Goal: Task Accomplishment & Management: Use online tool/utility

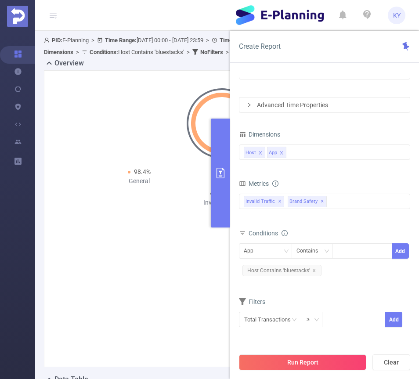
scroll to position [3, 0]
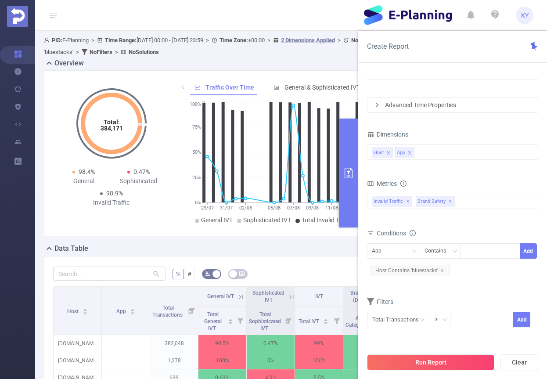
scroll to position [3, 0]
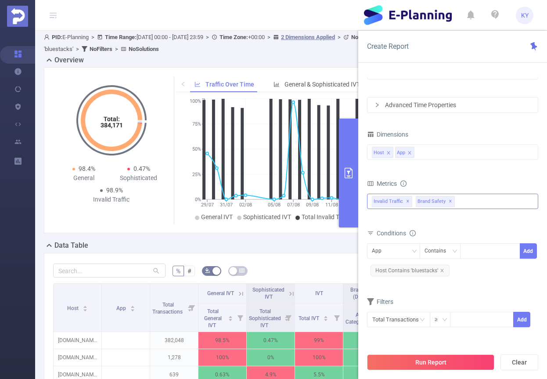
click at [470, 200] on div "Invalid Traffic ✕ Brand Safety ✕" at bounding box center [452, 201] width 171 height 15
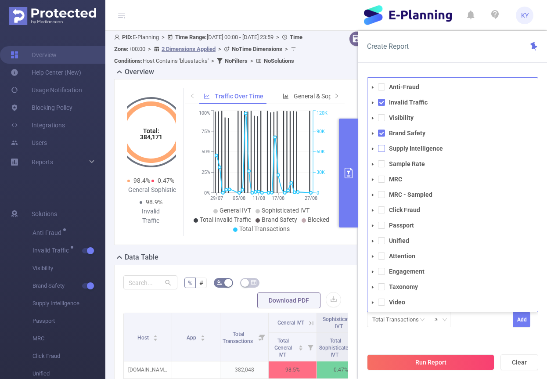
click at [380, 147] on span at bounding box center [381, 148] width 7 height 7
click at [373, 149] on icon "icon: caret-down" at bounding box center [372, 149] width 4 height 4
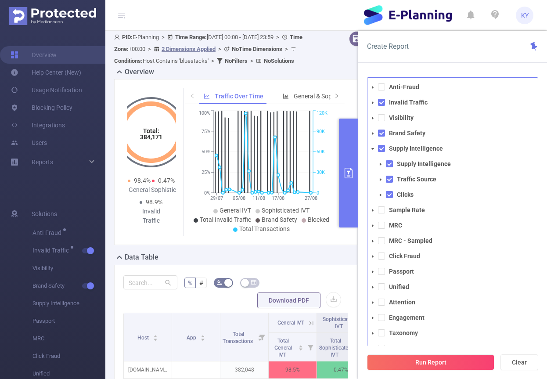
click at [383, 164] on span at bounding box center [380, 164] width 11 height 11
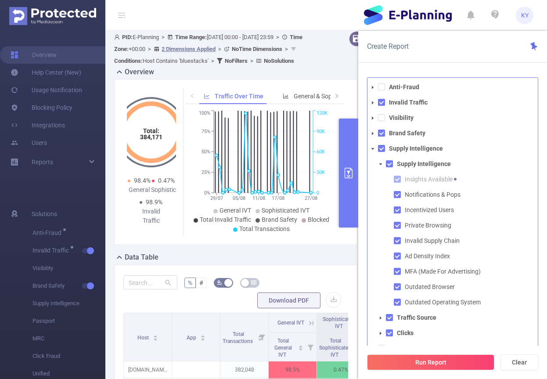
click at [439, 50] on div "Create Report" at bounding box center [452, 47] width 189 height 32
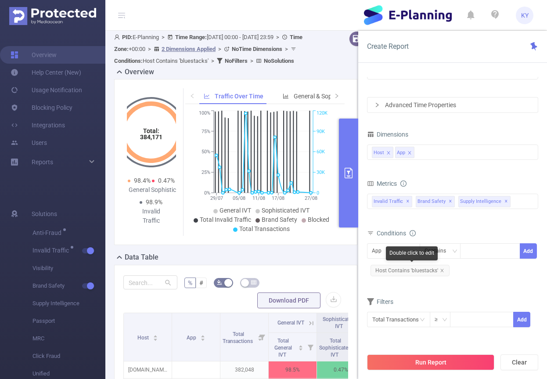
click at [443, 269] on icon "icon: close" at bounding box center [442, 270] width 4 height 4
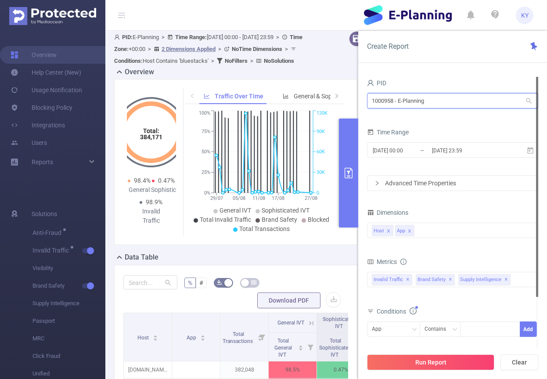
click at [443, 103] on input "1000958 - E-Planning" at bounding box center [452, 100] width 171 height 15
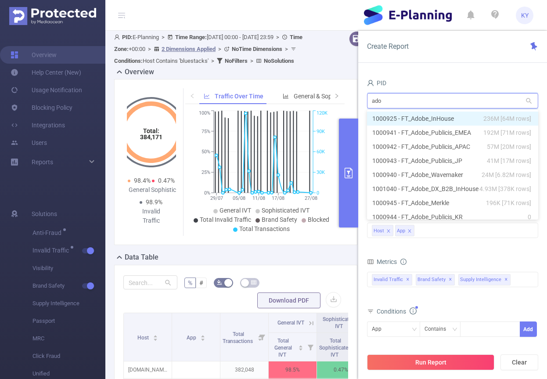
type input "adob"
click at [441, 116] on li "1000925 - FT_Adobe_InHouse 236M [64M rows]" at bounding box center [452, 118] width 171 height 14
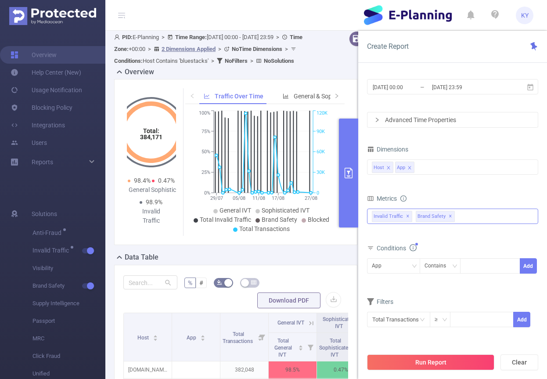
click at [449, 214] on span "✕" at bounding box center [451, 216] width 4 height 11
click at [430, 217] on div "Invalid Traffic ✕ Anti-Fraud Invalid Traffic Visibility Brand Safety Supply Int…" at bounding box center [452, 215] width 171 height 15
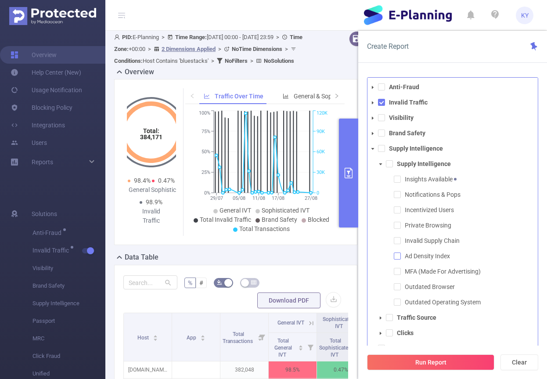
drag, startPoint x: 396, startPoint y: 255, endPoint x: 397, endPoint y: 263, distance: 8.4
click at [396, 255] on span at bounding box center [397, 255] width 7 height 7
click at [397, 269] on span at bounding box center [397, 271] width 7 height 7
click at [478, 56] on div "Create Report" at bounding box center [452, 47] width 189 height 32
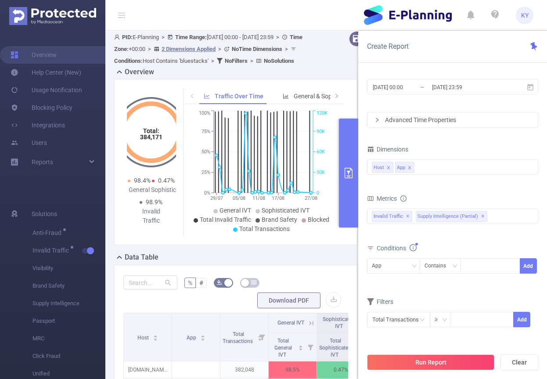
scroll to position [0, 0]
click at [390, 269] on div "App" at bounding box center [393, 266] width 43 height 14
click at [391, 281] on li "Host" at bounding box center [393, 283] width 53 height 14
click at [464, 291] on form "Dimensions Host App Metrics total Total General IVT Data Centers Disclosed Bots…" at bounding box center [452, 240] width 171 height 195
click at [409, 167] on icon "icon: close" at bounding box center [409, 167] width 4 height 4
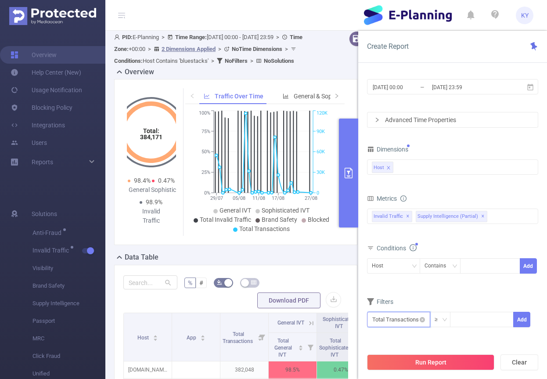
click at [413, 316] on input "text" at bounding box center [398, 319] width 63 height 15
click at [472, 320] on input at bounding box center [481, 318] width 62 height 13
click at [404, 319] on input "text" at bounding box center [398, 319] width 63 height 15
click at [402, 266] on li "Supply Intelligence" at bounding box center [400, 267] width 66 height 14
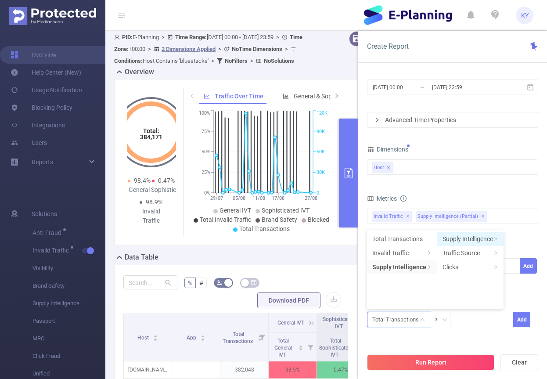
click at [468, 237] on li "Supply Intelligence" at bounding box center [470, 239] width 66 height 14
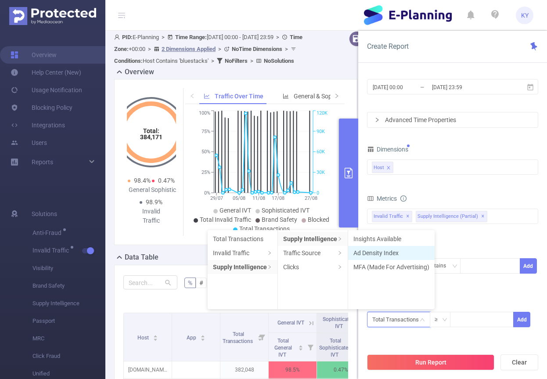
click at [391, 249] on li "Ad Density Index" at bounding box center [391, 253] width 86 height 14
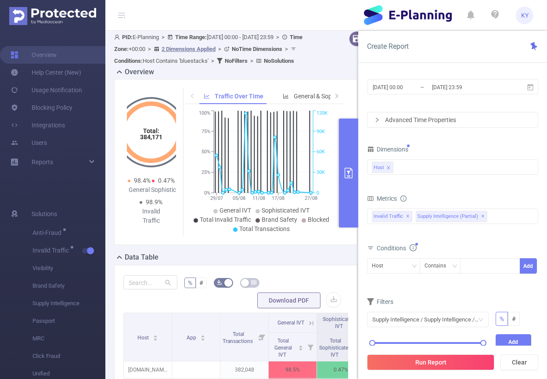
drag, startPoint x: 378, startPoint y: 342, endPoint x: 373, endPoint y: 343, distance: 5.3
click at [378, 342] on div "0% 100%" at bounding box center [427, 342] width 111 height 5
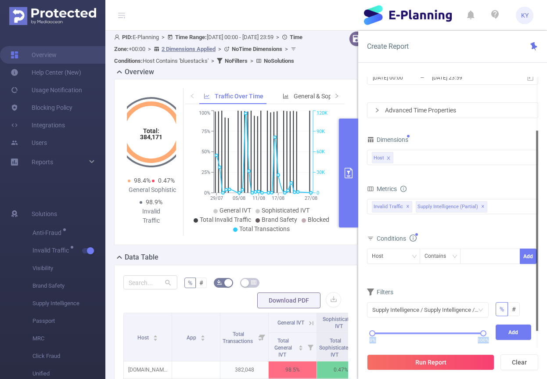
drag, startPoint x: 373, startPoint y: 343, endPoint x: 388, endPoint y: 342, distance: 14.9
click at [388, 342] on div "PID 1000925 - FT_Adobe_InHouse 1000925 - FT_Adobe_InHouse Time Range [DATE] 00:…" at bounding box center [452, 188] width 171 height 369
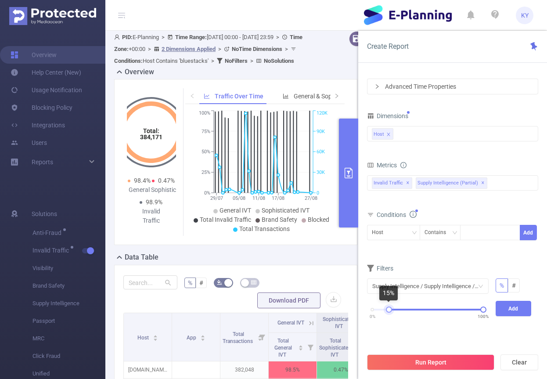
drag, startPoint x: 371, startPoint y: 309, endPoint x: 387, endPoint y: 307, distance: 16.5
click at [387, 307] on div at bounding box center [389, 309] width 6 height 6
click at [409, 338] on div "PID 1000925 - FT_Adobe_InHouse 1000925 - FT_Adobe_InHouse Time Range [DATE] 00:…" at bounding box center [452, 164] width 171 height 369
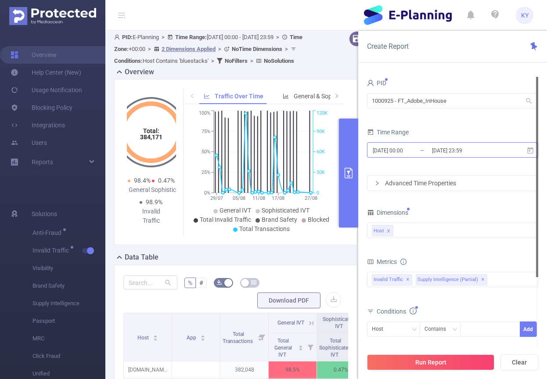
click at [477, 152] on input "[DATE] 23:59" at bounding box center [466, 150] width 71 height 12
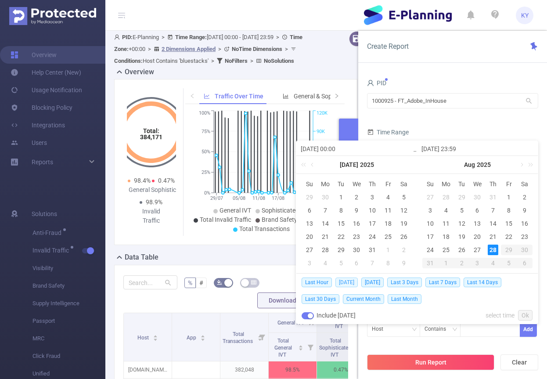
click at [347, 282] on span "[DATE]" at bounding box center [346, 282] width 22 height 10
type input "[DATE] 00:00"
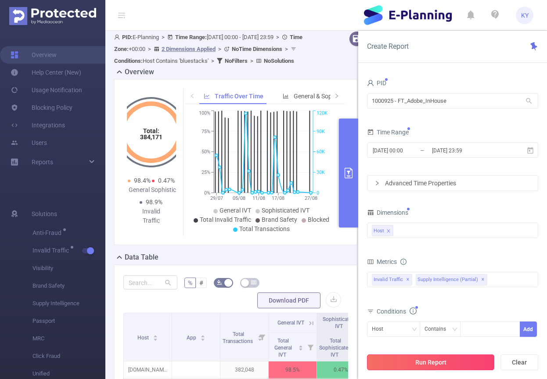
click at [423, 360] on button "Run Report" at bounding box center [430, 362] width 127 height 16
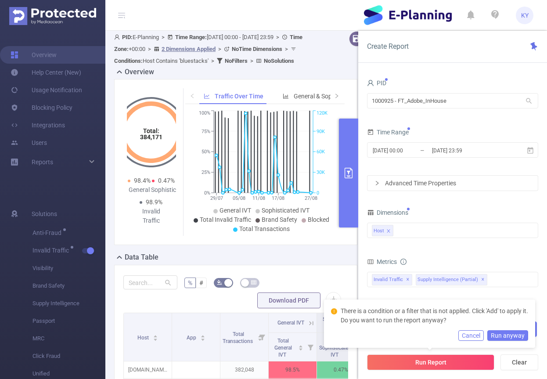
click at [468, 336] on button "Cancel" at bounding box center [470, 335] width 25 height 11
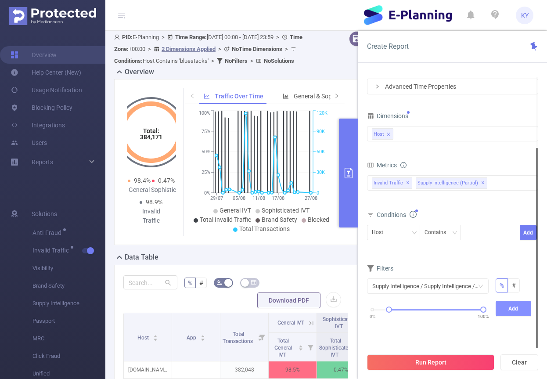
click at [511, 305] on button "Add" at bounding box center [514, 308] width 36 height 15
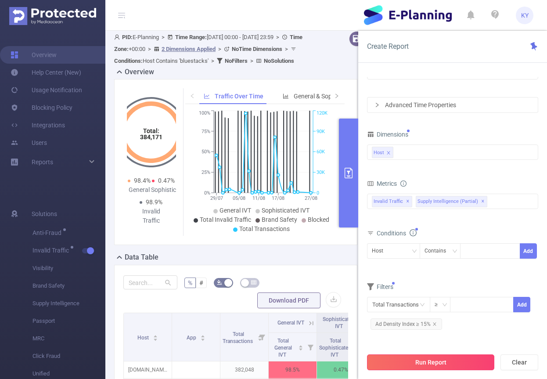
click at [447, 360] on button "Run Report" at bounding box center [430, 362] width 127 height 16
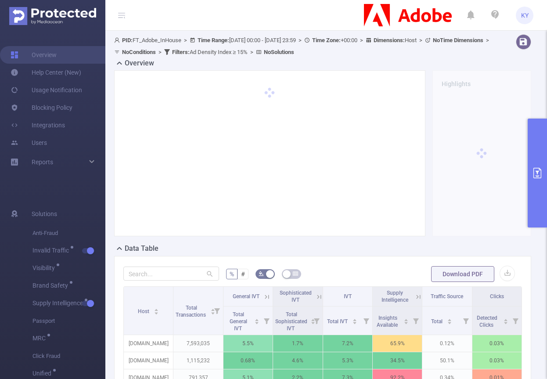
click at [119, 14] on icon at bounding box center [121, 15] width 7 height 7
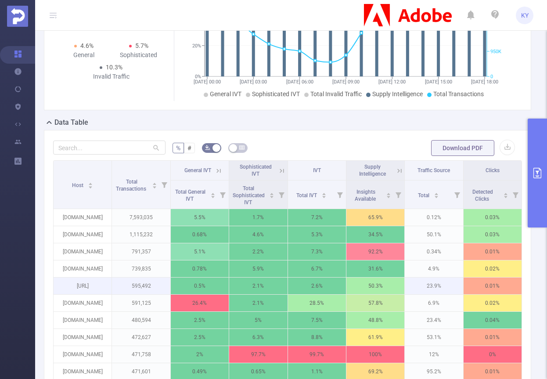
scroll to position [244, 0]
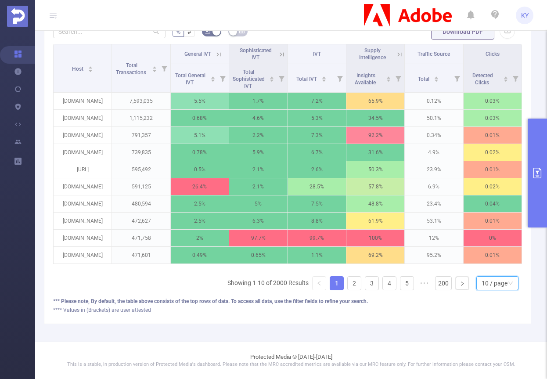
click at [506, 278] on div "10 / page" at bounding box center [497, 283] width 42 height 14
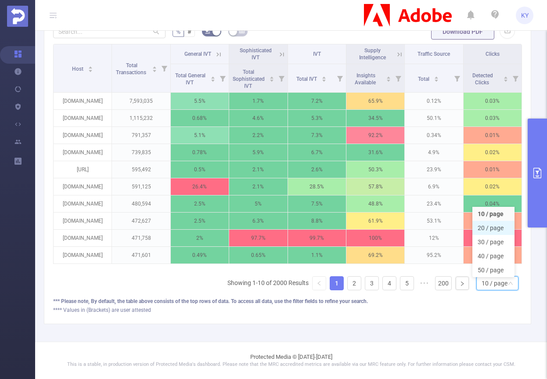
click at [499, 225] on li "20 / page" at bounding box center [493, 228] width 42 height 14
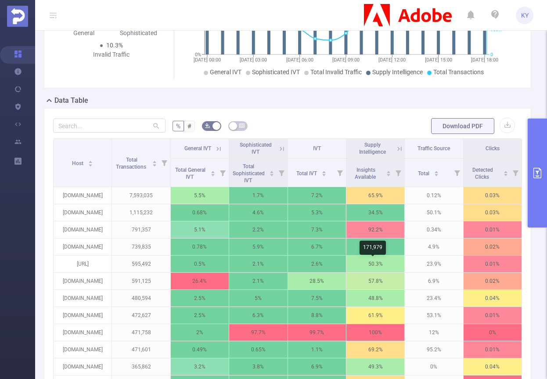
scroll to position [147, 0]
click at [395, 148] on icon at bounding box center [399, 149] width 8 height 8
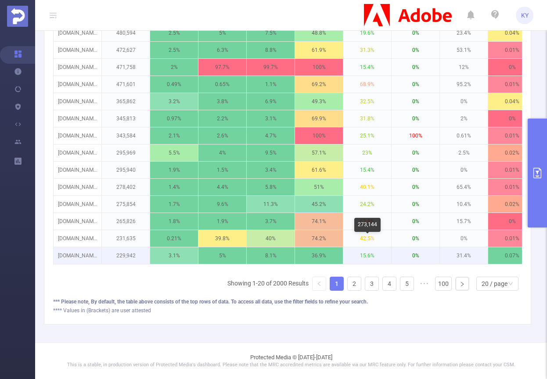
scroll to position [413, 0]
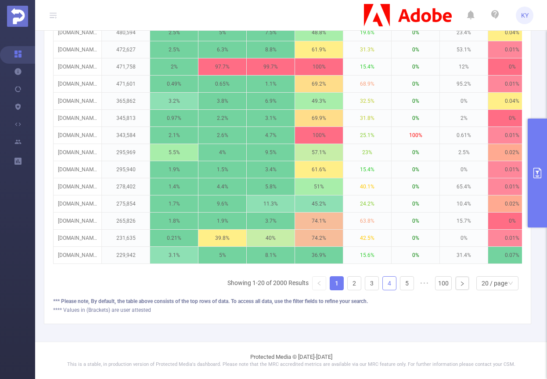
click at [382, 286] on li "4" at bounding box center [389, 283] width 14 height 14
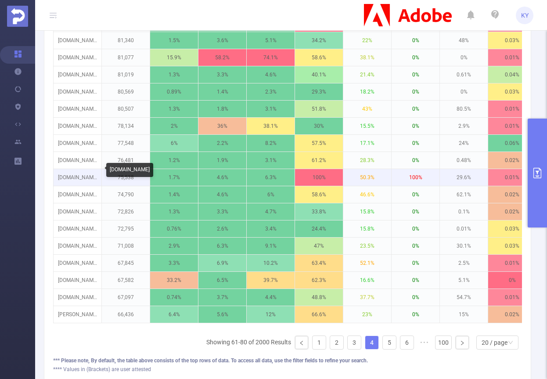
scroll to position [348, 0]
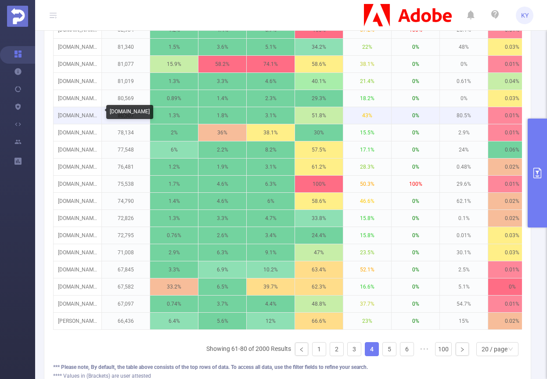
click at [77, 115] on p "[DOMAIN_NAME]" at bounding box center [78, 115] width 48 height 17
copy p "[DOMAIN_NAME]"
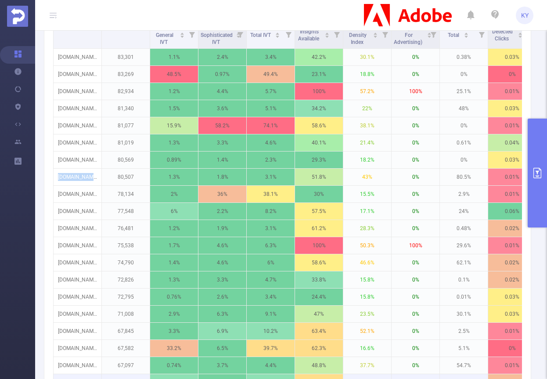
scroll to position [413, 0]
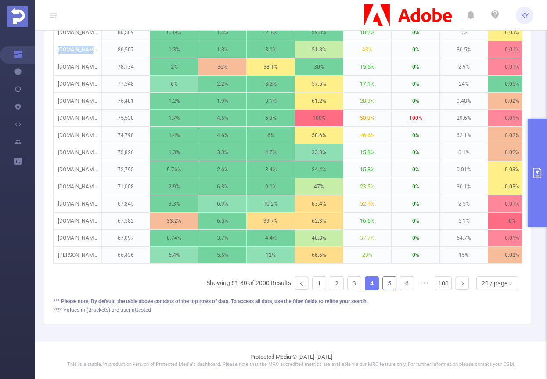
click at [389, 284] on link "5" at bounding box center [389, 283] width 13 height 13
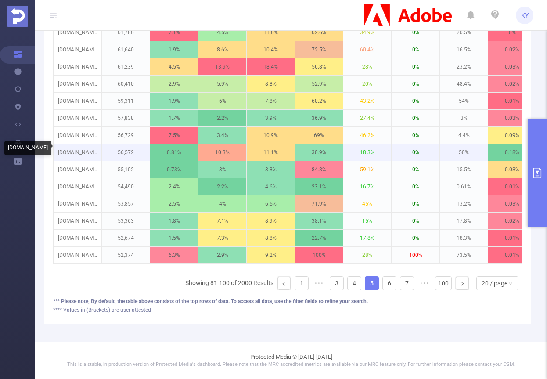
click at [70, 150] on p "[DOMAIN_NAME]" at bounding box center [78, 152] width 48 height 17
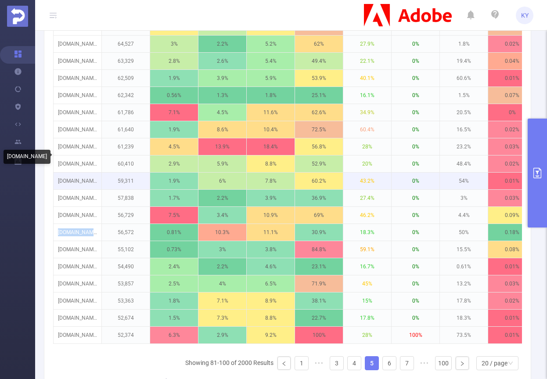
scroll to position [312, 0]
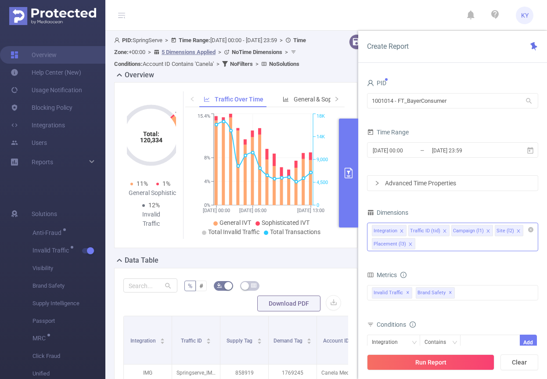
click at [467, 243] on div "Integration Traffic ID (tid) Campaign (l1) Site (l2) Placement (l3)" at bounding box center [452, 237] width 171 height 29
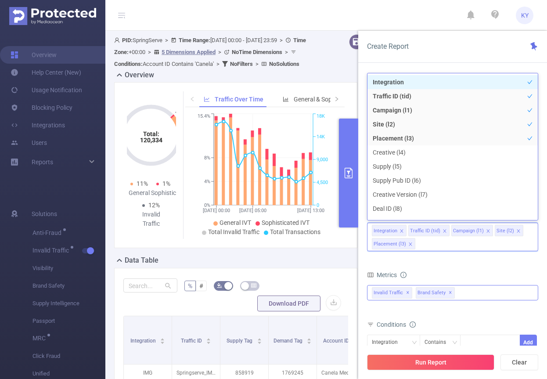
click at [487, 285] on div "Invalid Traffic ✕ Brand Safety ✕" at bounding box center [452, 292] width 171 height 15
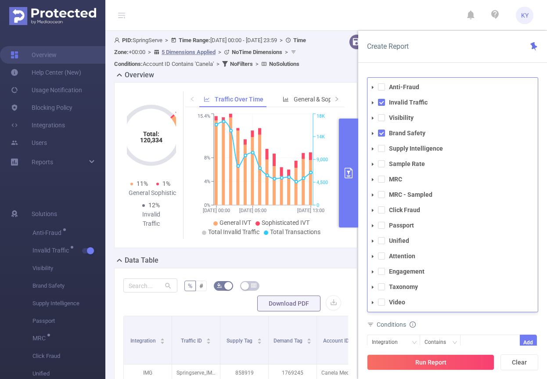
click at [485, 296] on span "Video" at bounding box center [462, 302] width 150 height 12
click at [460, 323] on div "Conditions" at bounding box center [452, 325] width 171 height 14
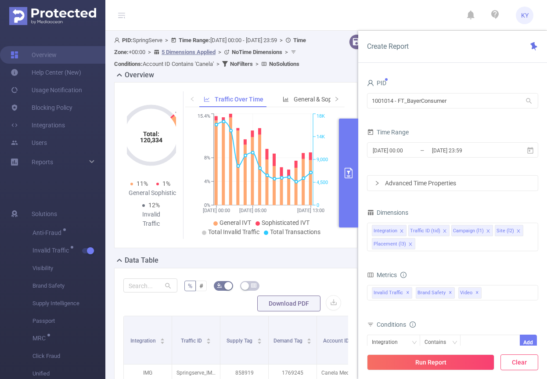
click at [521, 360] on button "Clear" at bounding box center [519, 362] width 38 height 16
type input "2025-08-27 18:00"
type input "2025-08-27 18:59"
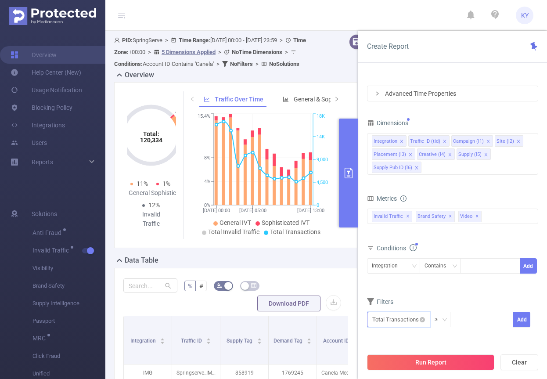
click at [399, 316] on input "text" at bounding box center [398, 319] width 63 height 15
click at [398, 287] on li "Video" at bounding box center [398, 281] width 63 height 14
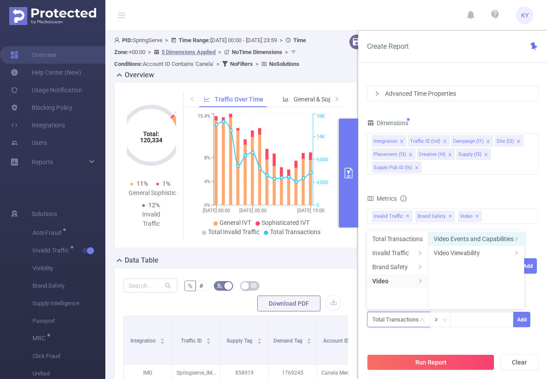
click at [467, 241] on li "Video Events and Capabilities" at bounding box center [476, 239] width 96 height 14
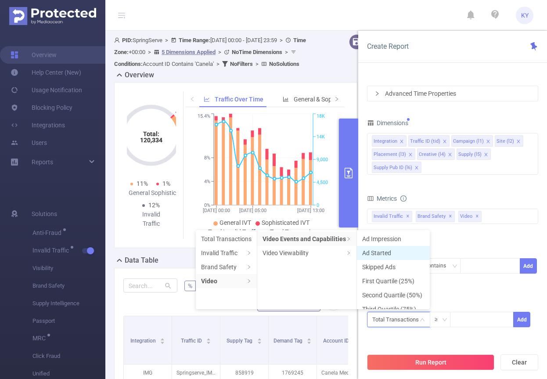
click at [388, 249] on li "Ad Started" at bounding box center [393, 253] width 73 height 14
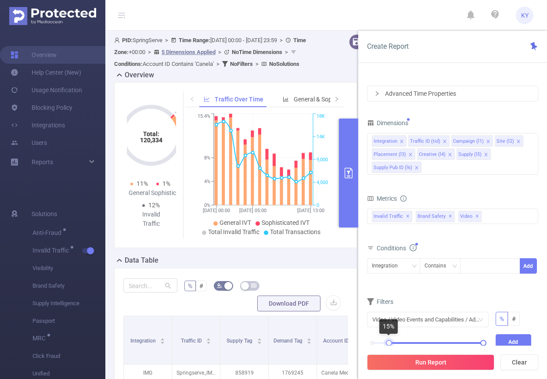
drag, startPoint x: 371, startPoint y: 342, endPoint x: 399, endPoint y: 341, distance: 27.7
click at [388, 341] on div at bounding box center [389, 343] width 6 height 6
click at [509, 341] on button "Add" at bounding box center [514, 341] width 36 height 15
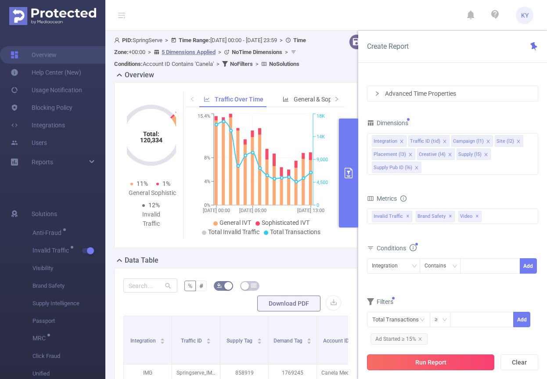
click at [451, 361] on button "Run Report" at bounding box center [430, 362] width 127 height 16
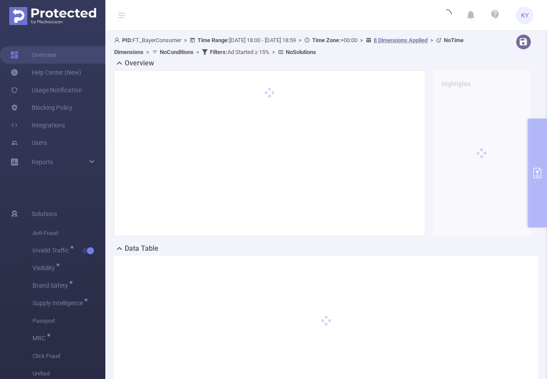
click at [126, 14] on icon at bounding box center [121, 15] width 11 height 30
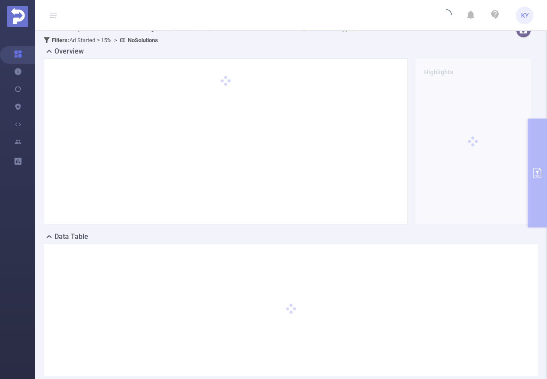
scroll to position [63, 0]
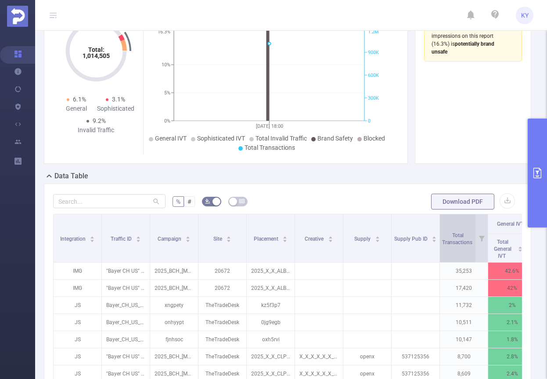
scroll to position [189, 0]
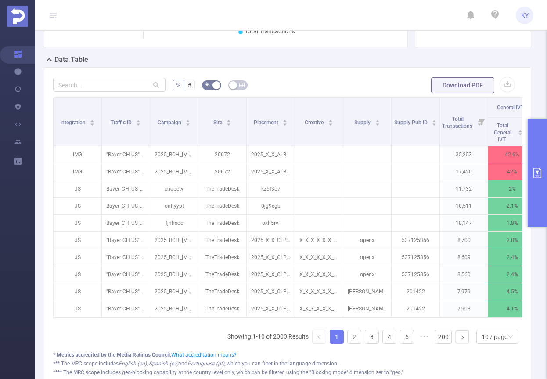
click at [535, 162] on button "primary" at bounding box center [537, 173] width 19 height 109
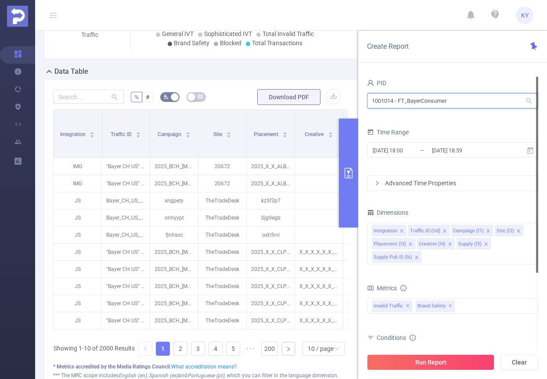
click at [436, 106] on input "1001014 - FT_BayerConsumer" at bounding box center [452, 100] width 171 height 15
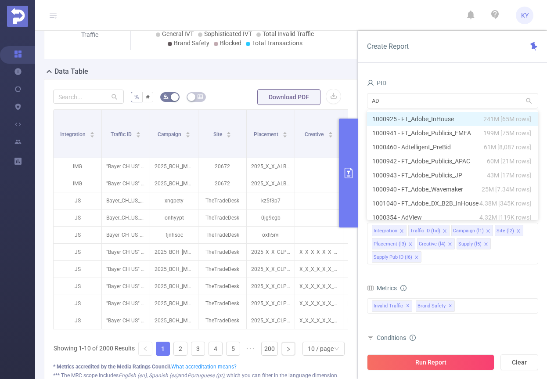
click at [462, 34] on div "Create Report" at bounding box center [452, 47] width 189 height 32
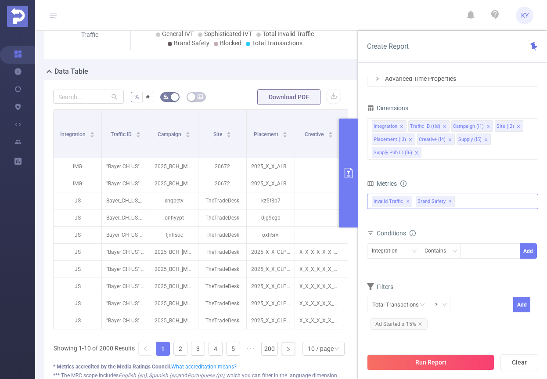
click at [476, 195] on div "Invalid Traffic ✕ Brand Safety ✕ Anti-Fraud Invalid Traffic Visibility Brand Sa…" at bounding box center [452, 201] width 171 height 15
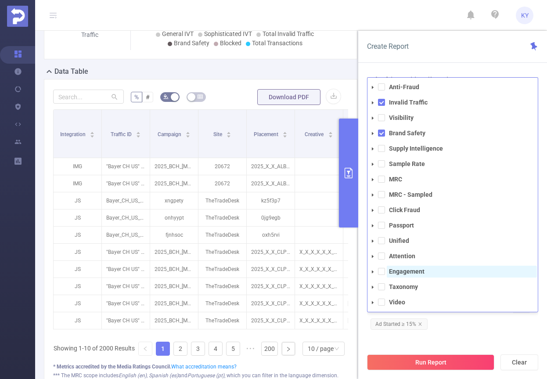
click at [382, 300] on span at bounding box center [381, 301] width 7 height 7
click at [383, 129] on span at bounding box center [381, 132] width 7 height 7
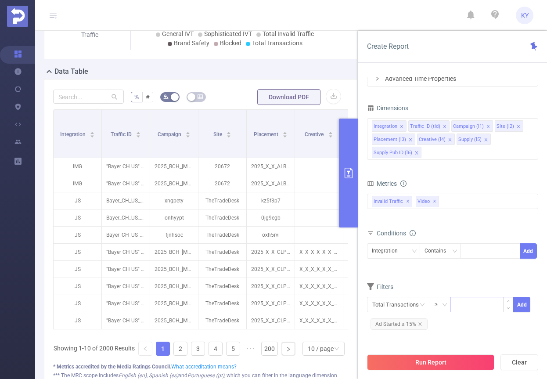
drag, startPoint x: 468, startPoint y: 331, endPoint x: 462, endPoint y: 311, distance: 21.5
click at [467, 331] on div "Total Transactions ≥ Add Ad Started ≥ 15%" at bounding box center [452, 315] width 171 height 40
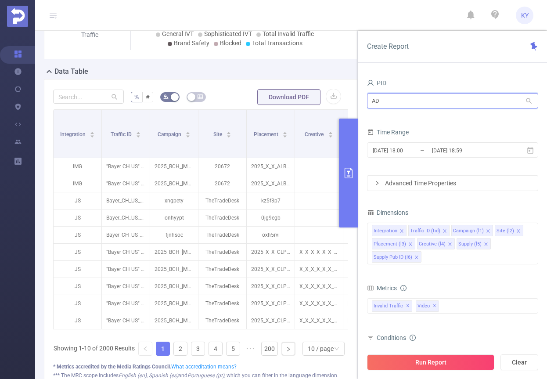
click at [401, 99] on input "AD" at bounding box center [452, 100] width 171 height 15
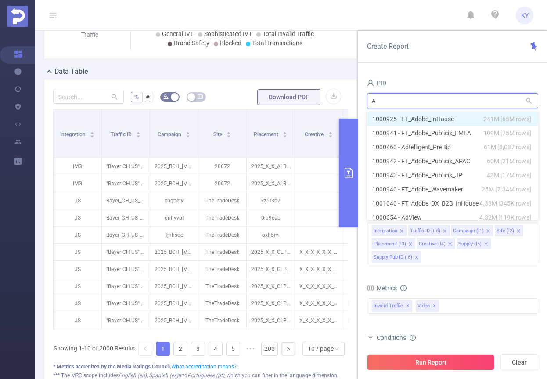
type input "AD"
click at [410, 118] on li "1000925 - FT_Adobe_InHouse 241M [65M rows]" at bounding box center [452, 119] width 171 height 14
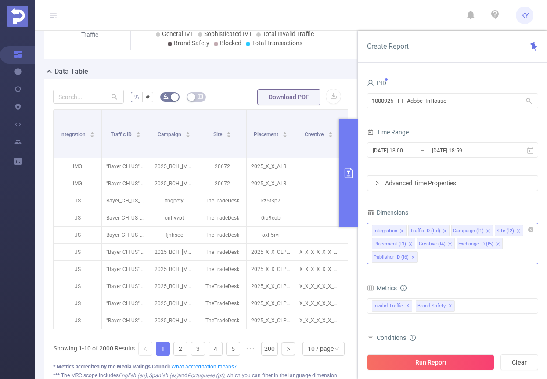
click at [411, 256] on icon "icon: close" at bounding box center [413, 257] width 4 height 4
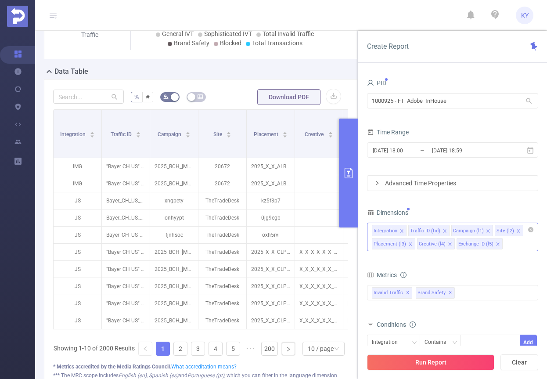
click at [448, 243] on icon "icon: close" at bounding box center [449, 243] width 3 height 3
click at [448, 243] on div "Exchange ID (l5)" at bounding box center [436, 243] width 35 height 11
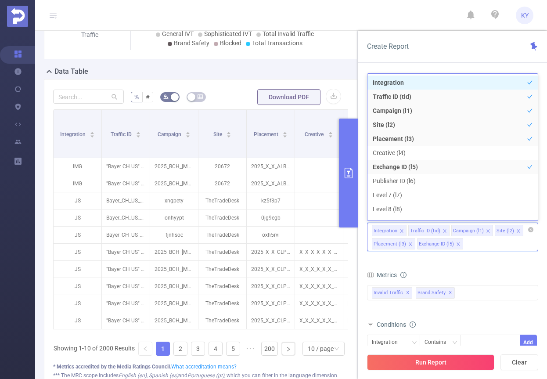
click at [459, 244] on li "Exchange ID (l5)" at bounding box center [440, 243] width 46 height 11
click at [456, 244] on icon "icon: close" at bounding box center [457, 243] width 3 height 3
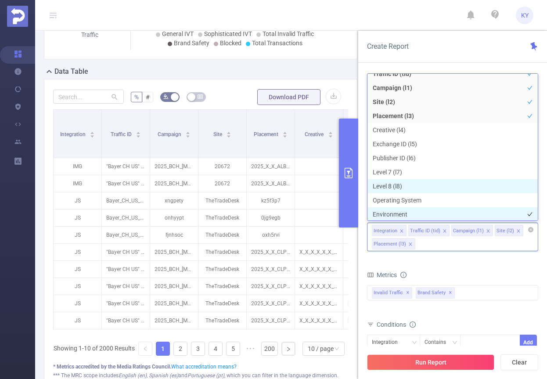
scroll to position [68, 0]
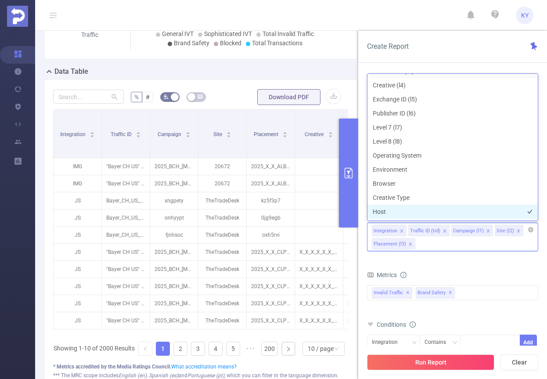
click at [415, 211] on li "Host" at bounding box center [452, 212] width 170 height 14
click at [464, 266] on form "Dimensions Integration Traffic ID (tid) Campaign (l1) Site (l2) Placement (l3) …" at bounding box center [452, 317] width 171 height 223
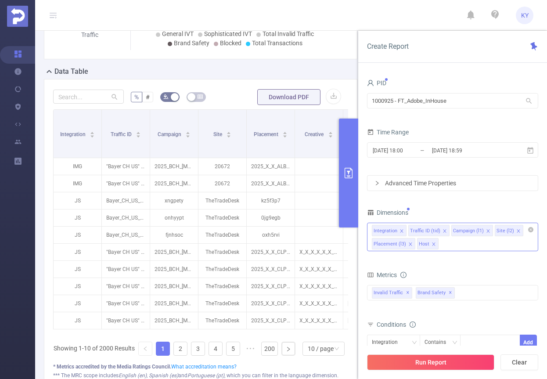
click at [486, 229] on icon "icon: close" at bounding box center [488, 231] width 4 height 4
click at [473, 230] on icon "icon: close" at bounding box center [475, 231] width 4 height 4
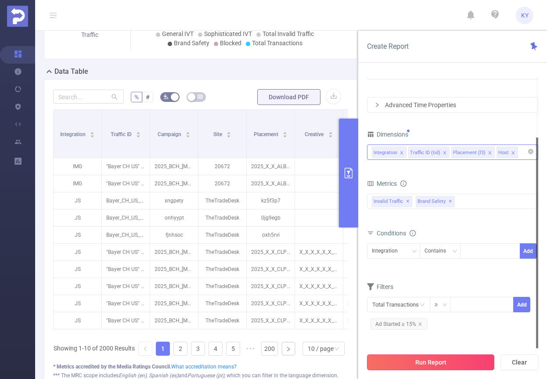
click at [450, 355] on button "Run Report" at bounding box center [430, 362] width 127 height 16
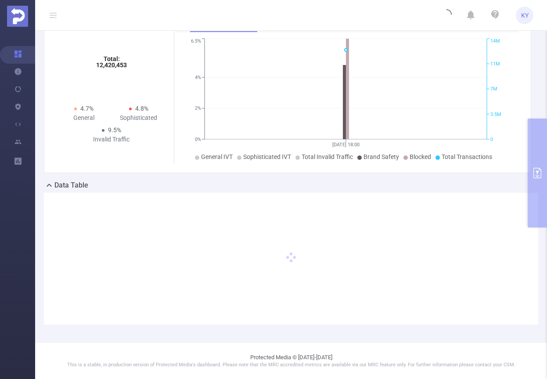
scroll to position [63, 0]
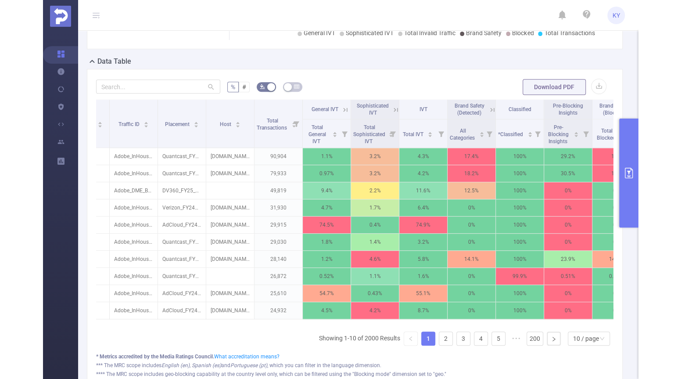
scroll to position [0, 2]
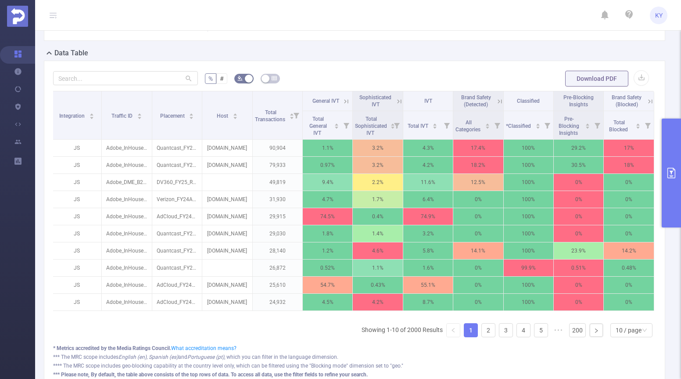
click at [546, 169] on icon "primary" at bounding box center [671, 173] width 11 height 11
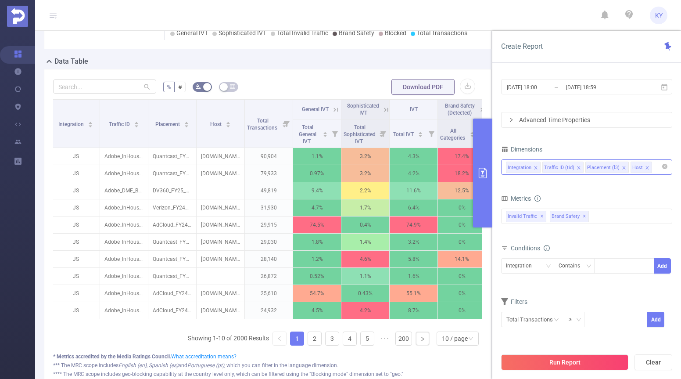
click at [546, 169] on section "PID 1000925 - FT_Adobe_InHouse 1000925 - FT_Adobe_InHouse Time Range 2025-08-27…" at bounding box center [586, 212] width 171 height 271
click at [546, 219] on span "✕" at bounding box center [585, 216] width 4 height 11
click at [540, 215] on span "✕" at bounding box center [542, 216] width 4 height 11
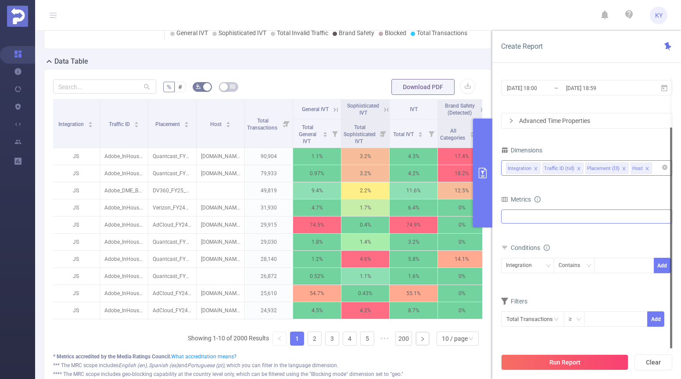
click at [541, 215] on div "Anti-Fraud Invalid Traffic Visibility Brand Safety Supply Intelligence Sample R…" at bounding box center [586, 216] width 171 height 14
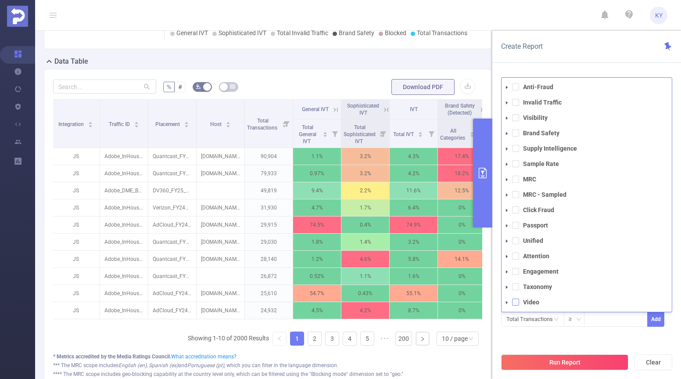
click at [516, 303] on span at bounding box center [515, 301] width 7 height 7
click at [525, 334] on div "Total Transactions ≥ Add" at bounding box center [586, 323] width 171 height 25
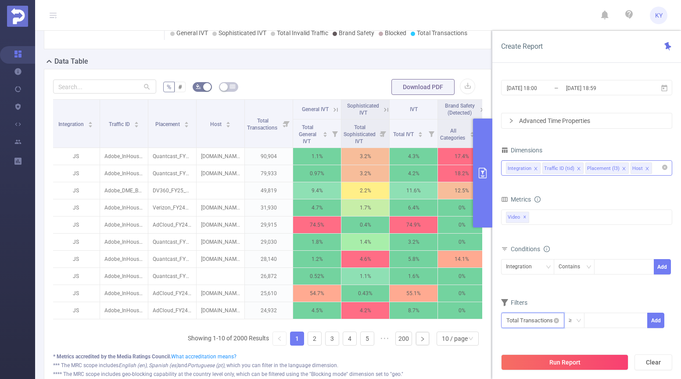
click at [524, 323] on input "text" at bounding box center [532, 320] width 63 height 15
click at [535, 255] on li "Video" at bounding box center [532, 254] width 63 height 14
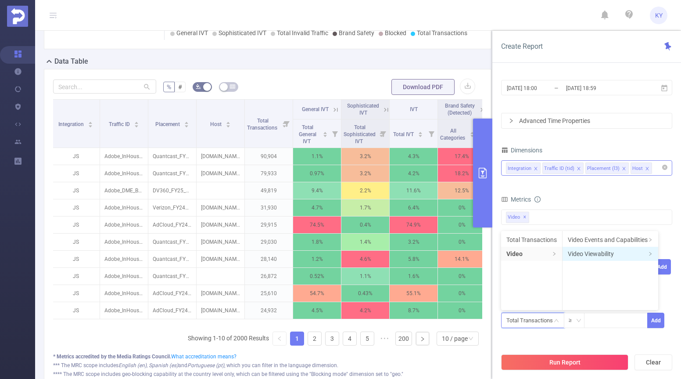
click at [546, 252] on li "Video Viewability" at bounding box center [611, 254] width 96 height 14
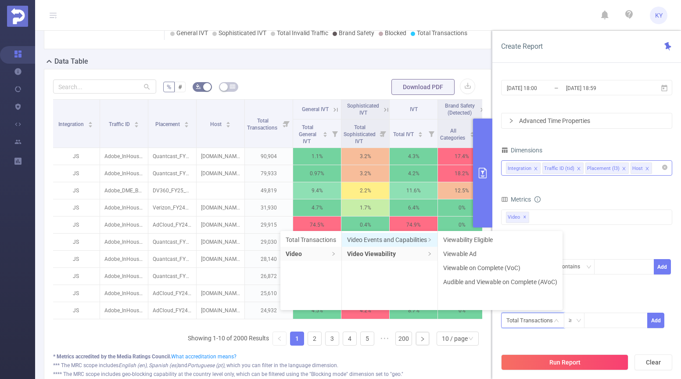
click at [397, 241] on li "Video Events and Capabilities" at bounding box center [390, 240] width 96 height 14
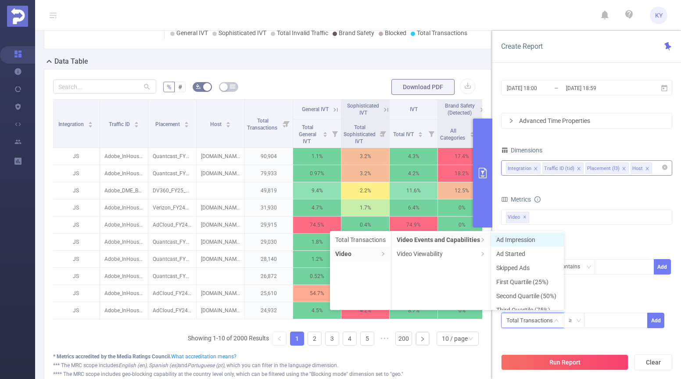
click at [508, 240] on li "Ad Impression" at bounding box center [527, 240] width 73 height 14
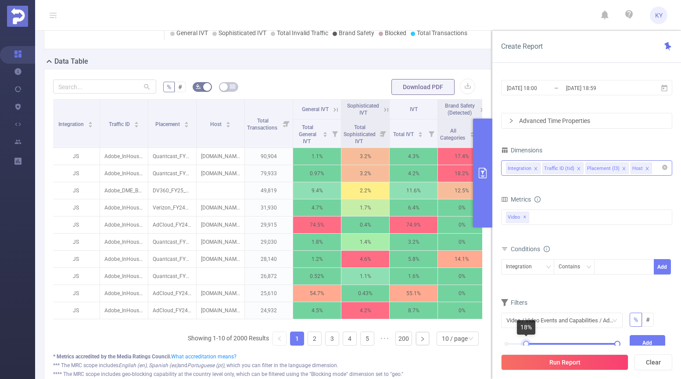
drag, startPoint x: 506, startPoint y: 343, endPoint x: 566, endPoint y: 341, distance: 59.7
click at [526, 342] on div at bounding box center [526, 344] width 6 height 6
click at [546, 338] on button "Add" at bounding box center [648, 342] width 36 height 15
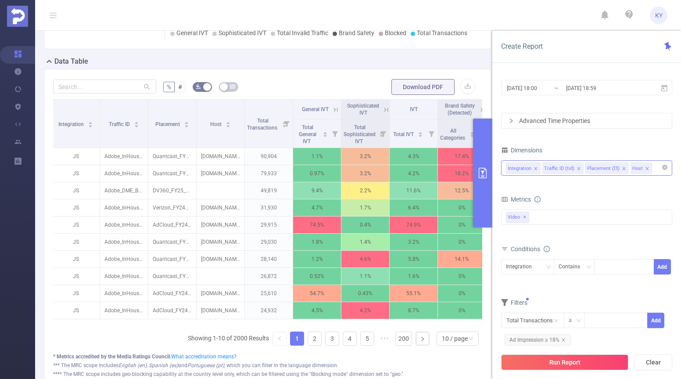
click at [546, 362] on button "Run Report" at bounding box center [564, 362] width 127 height 16
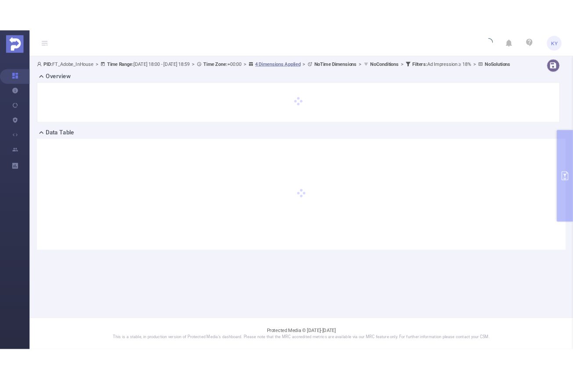
scroll to position [0, 0]
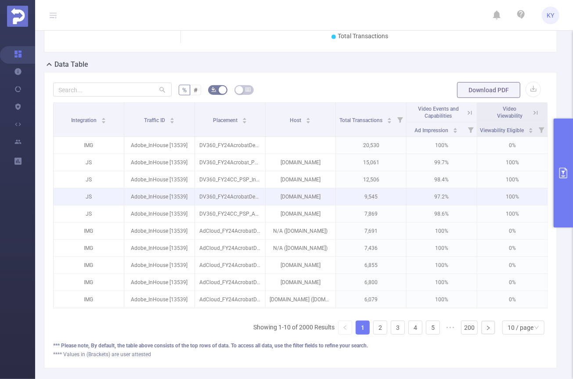
scroll to position [172, 0]
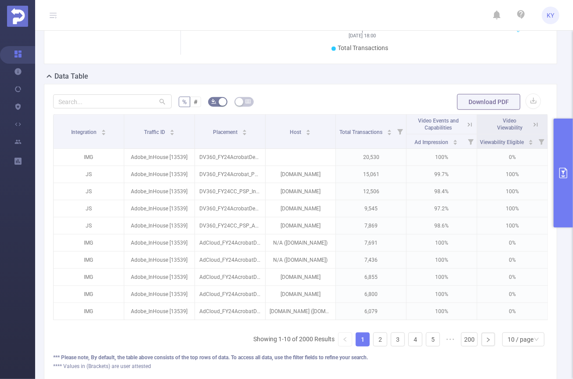
click at [466, 122] on icon at bounding box center [470, 125] width 8 height 8
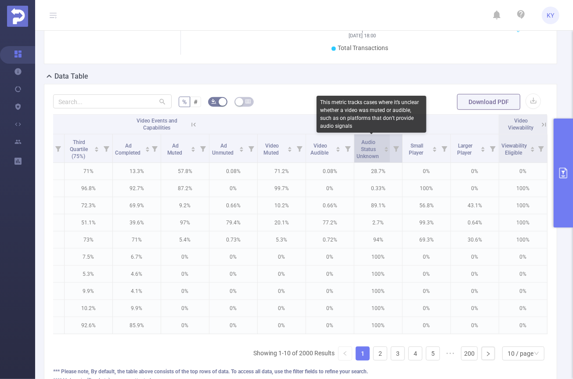
scroll to position [0, 477]
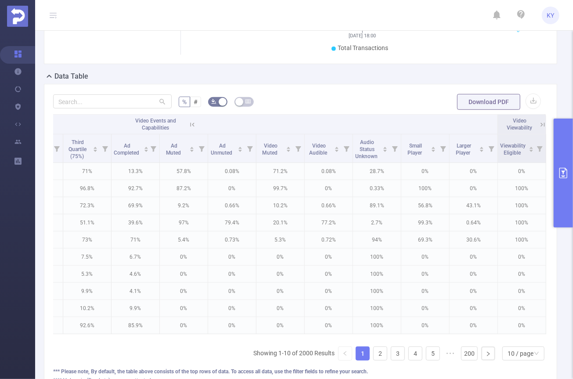
click at [536, 124] on icon at bounding box center [541, 124] width 11 height 9
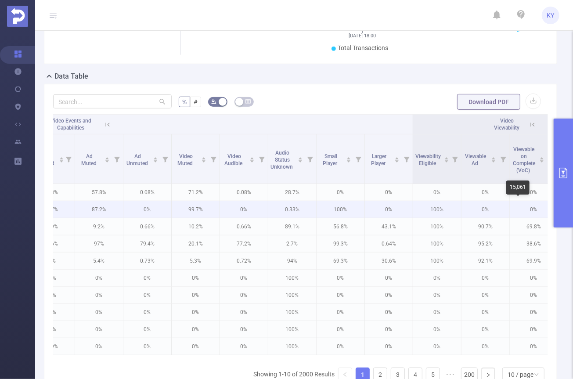
scroll to position [0, 622]
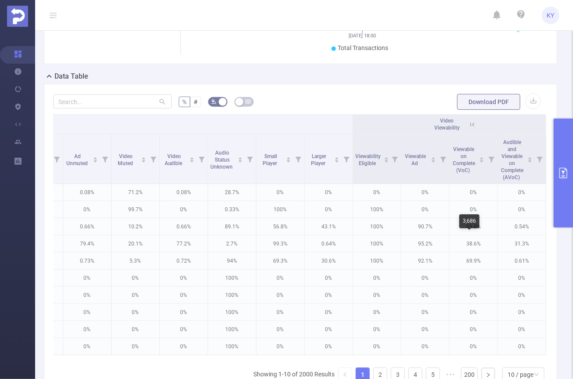
click at [475, 227] on div "3,686" at bounding box center [469, 221] width 20 height 14
